Goal: Task Accomplishment & Management: Use online tool/utility

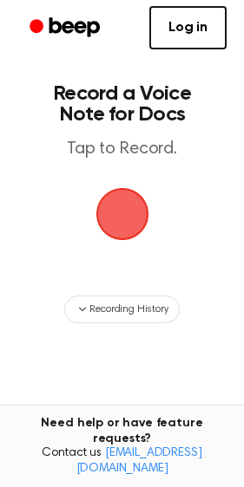
click at [117, 214] on span "button" at bounding box center [122, 214] width 49 height 49
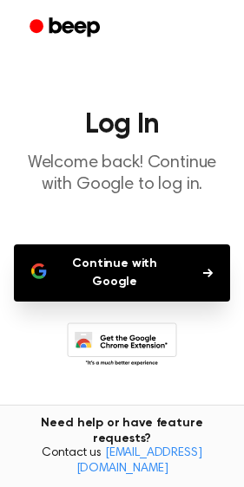
click at [134, 284] on button "Continue with Google" at bounding box center [122, 273] width 216 height 57
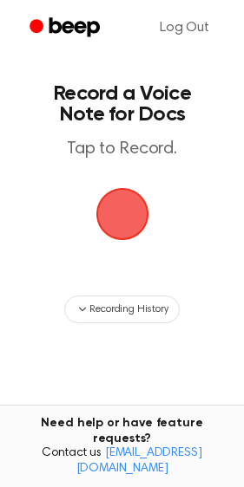
click at [125, 202] on span "button" at bounding box center [122, 214] width 49 height 49
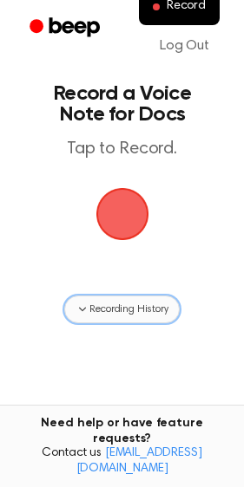
click at [151, 313] on span "Recording History" at bounding box center [128, 310] width 78 height 16
